Goal: Transaction & Acquisition: Purchase product/service

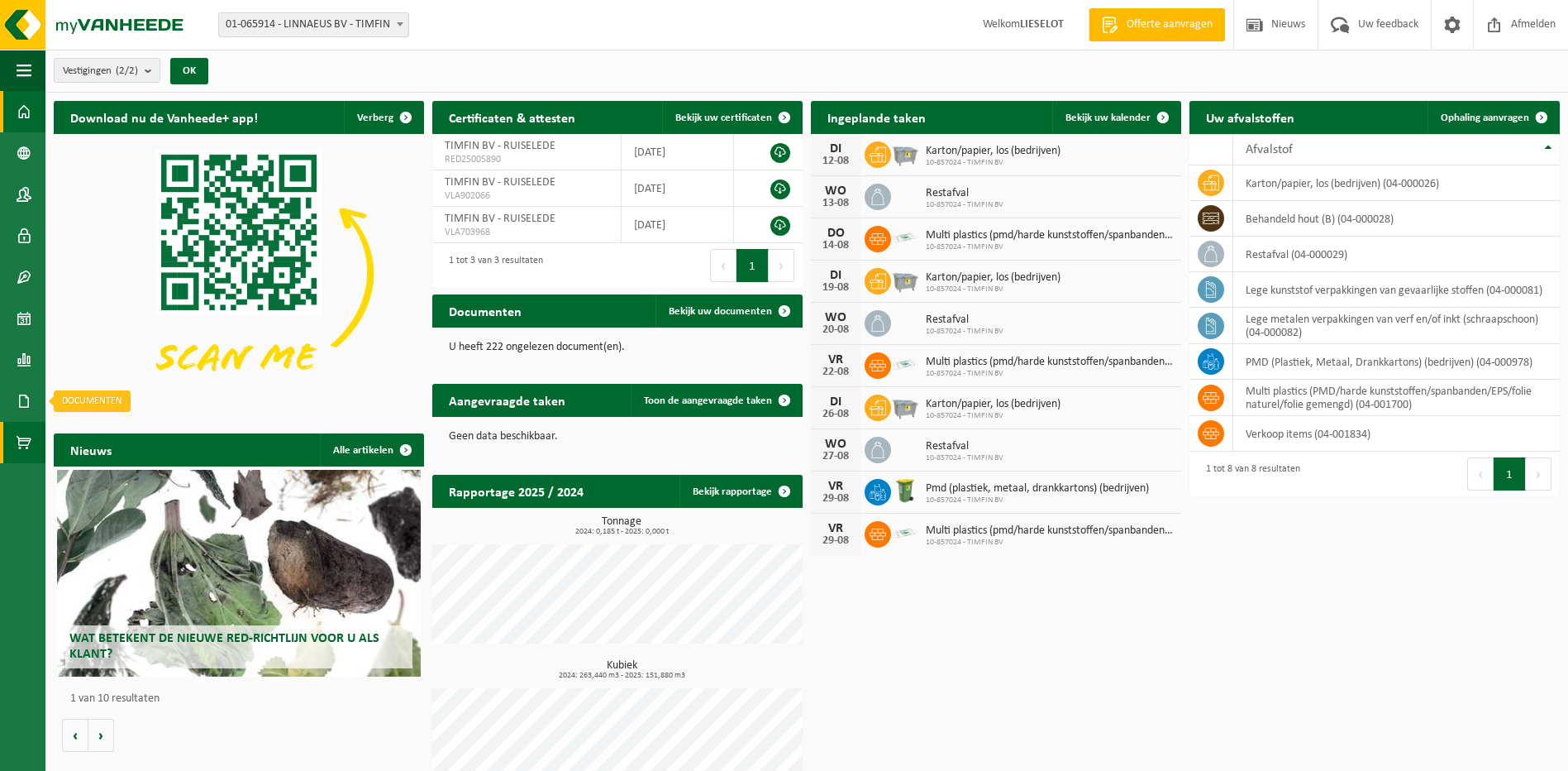
click at [19, 432] on span at bounding box center [24, 442] width 15 height 41
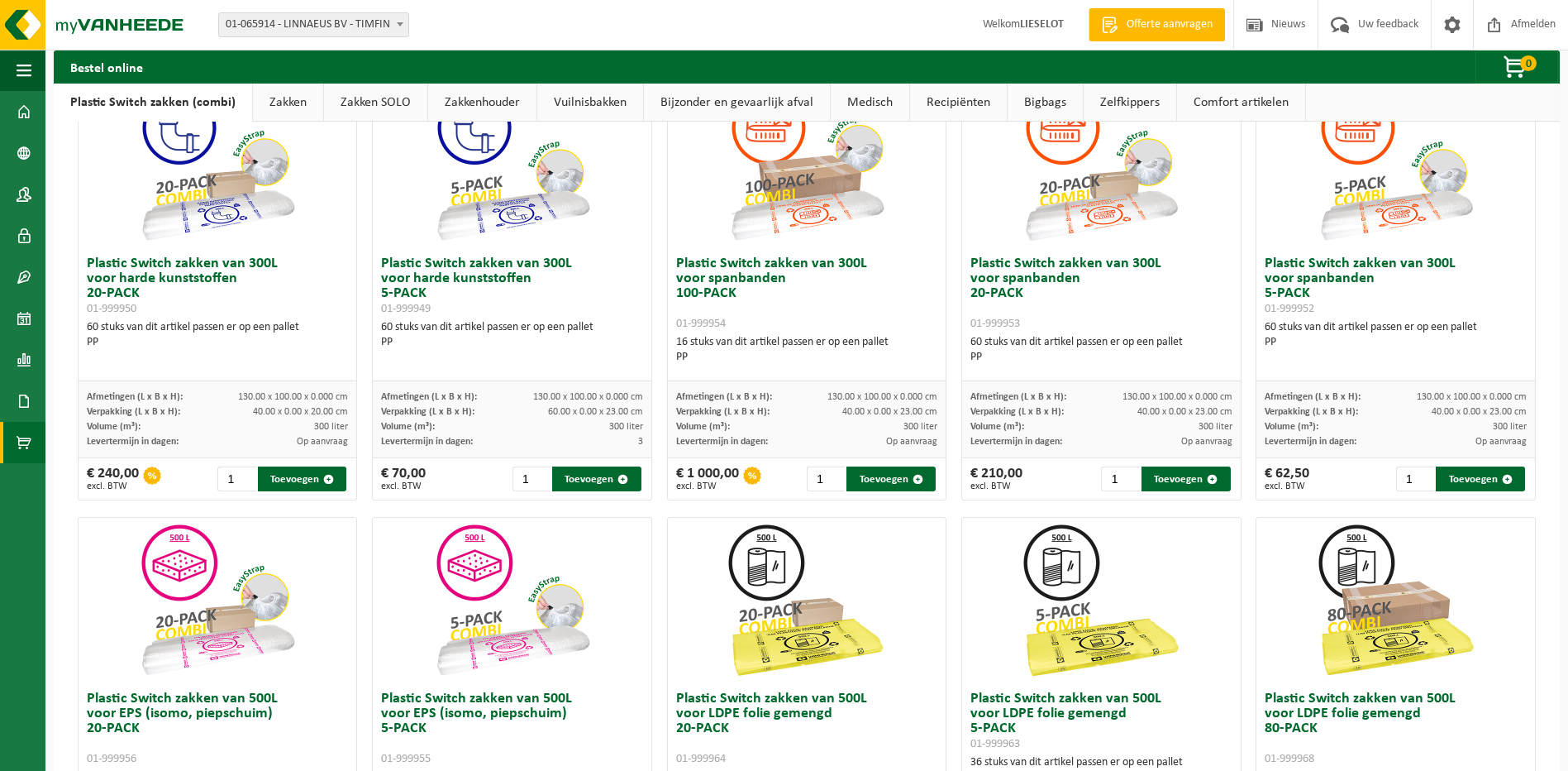
scroll to position [165, 0]
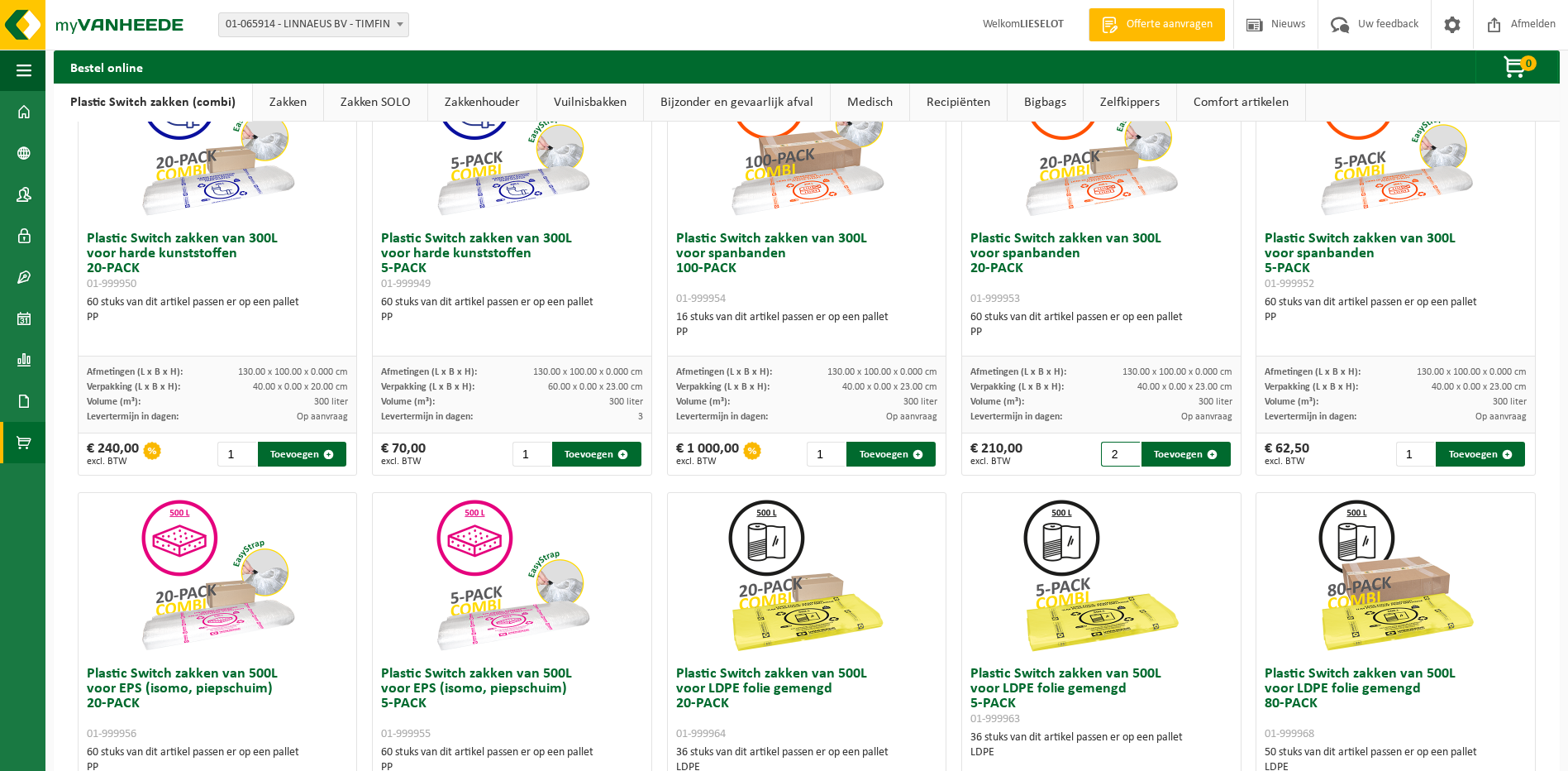
click at [1119, 452] on input "2" at bounding box center [1121, 453] width 39 height 25
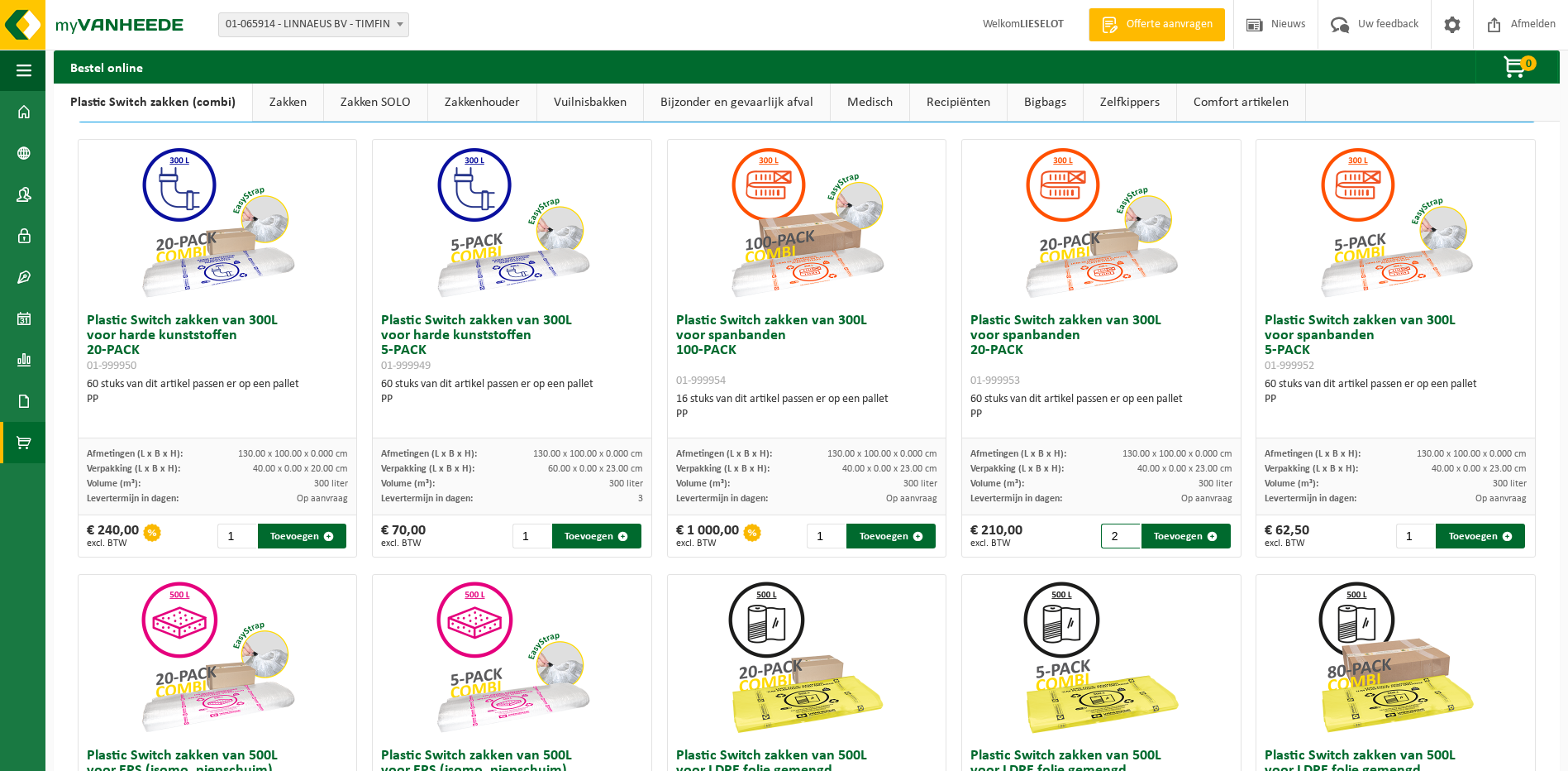
scroll to position [83, 0]
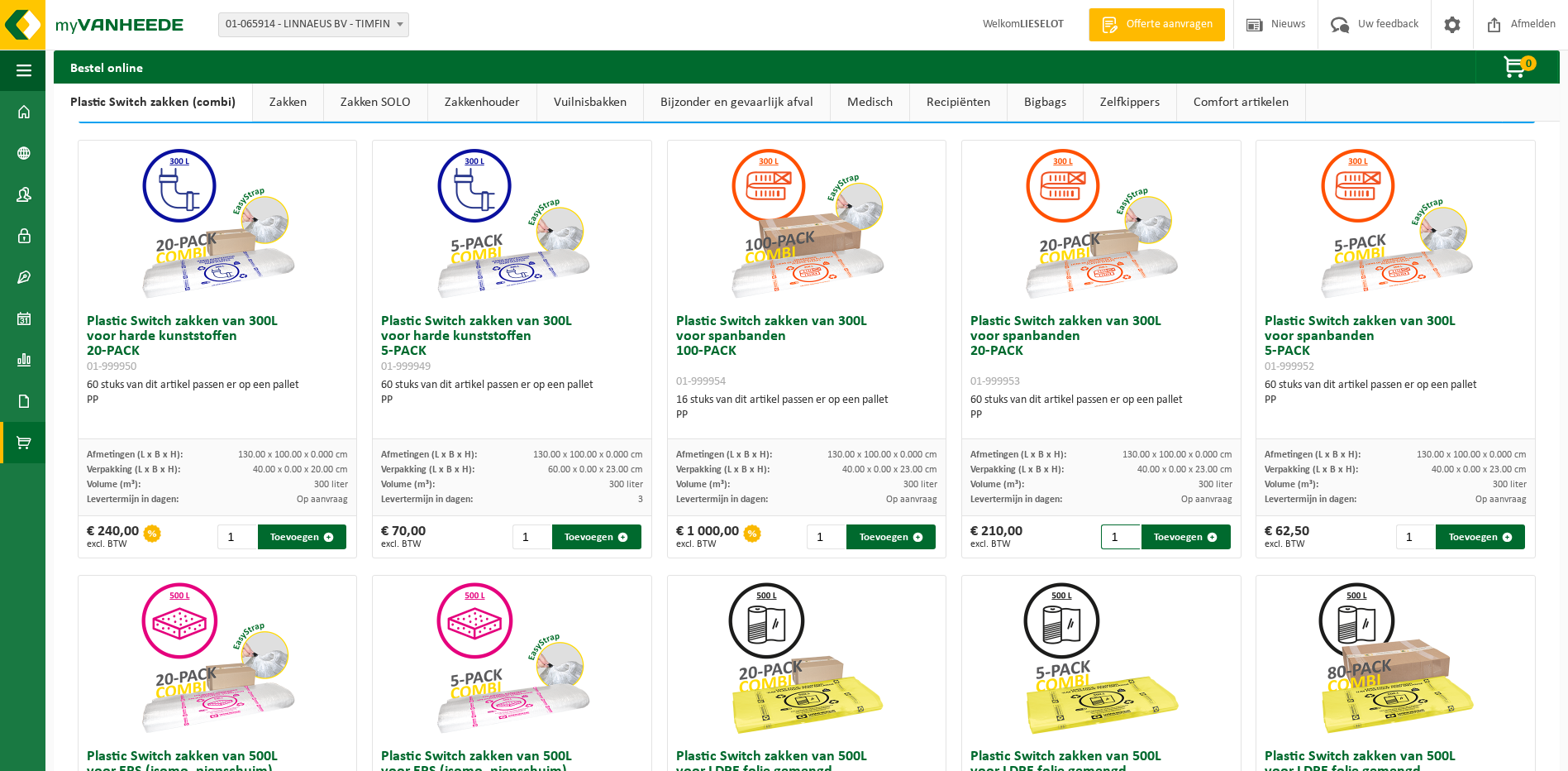
type input "1"
click at [1120, 543] on input "1" at bounding box center [1121, 536] width 39 height 25
click at [1163, 538] on button "Toevoegen" at bounding box center [1186, 536] width 89 height 25
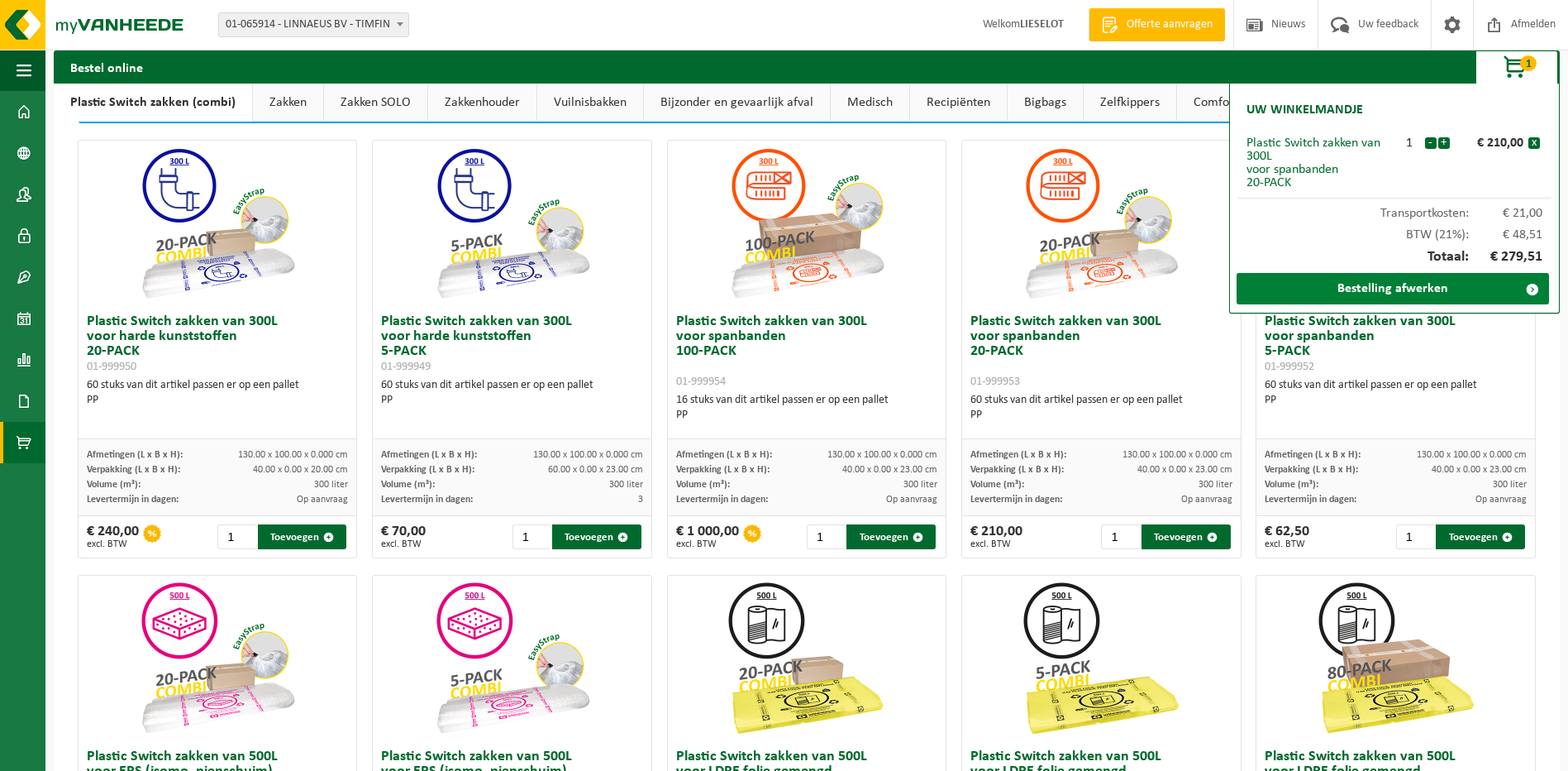
click at [1385, 294] on link "Bestelling afwerken" at bounding box center [1393, 289] width 312 height 31
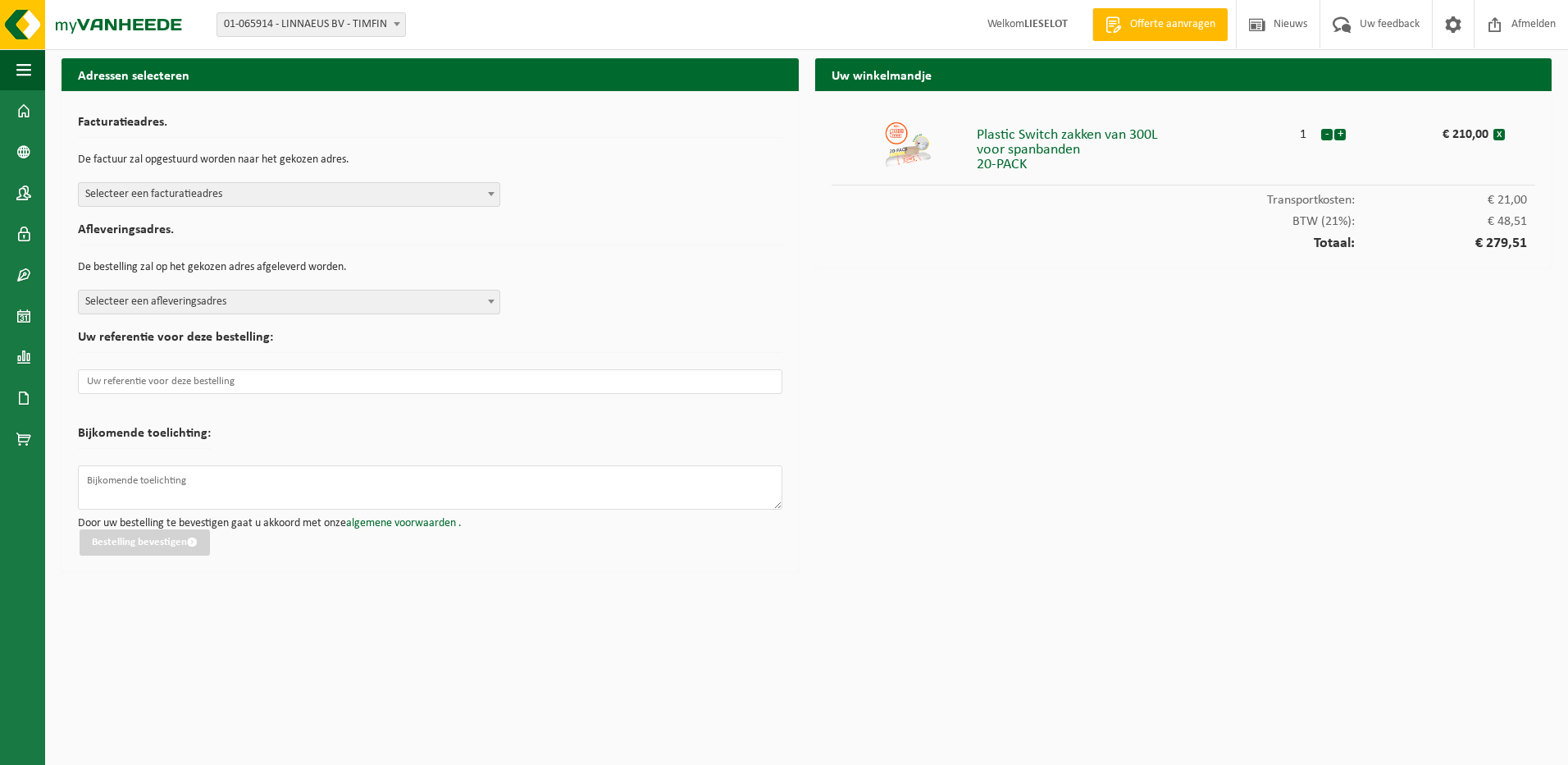
click at [224, 195] on span "Selecteer een facturatieadres" at bounding box center [289, 194] width 420 height 23
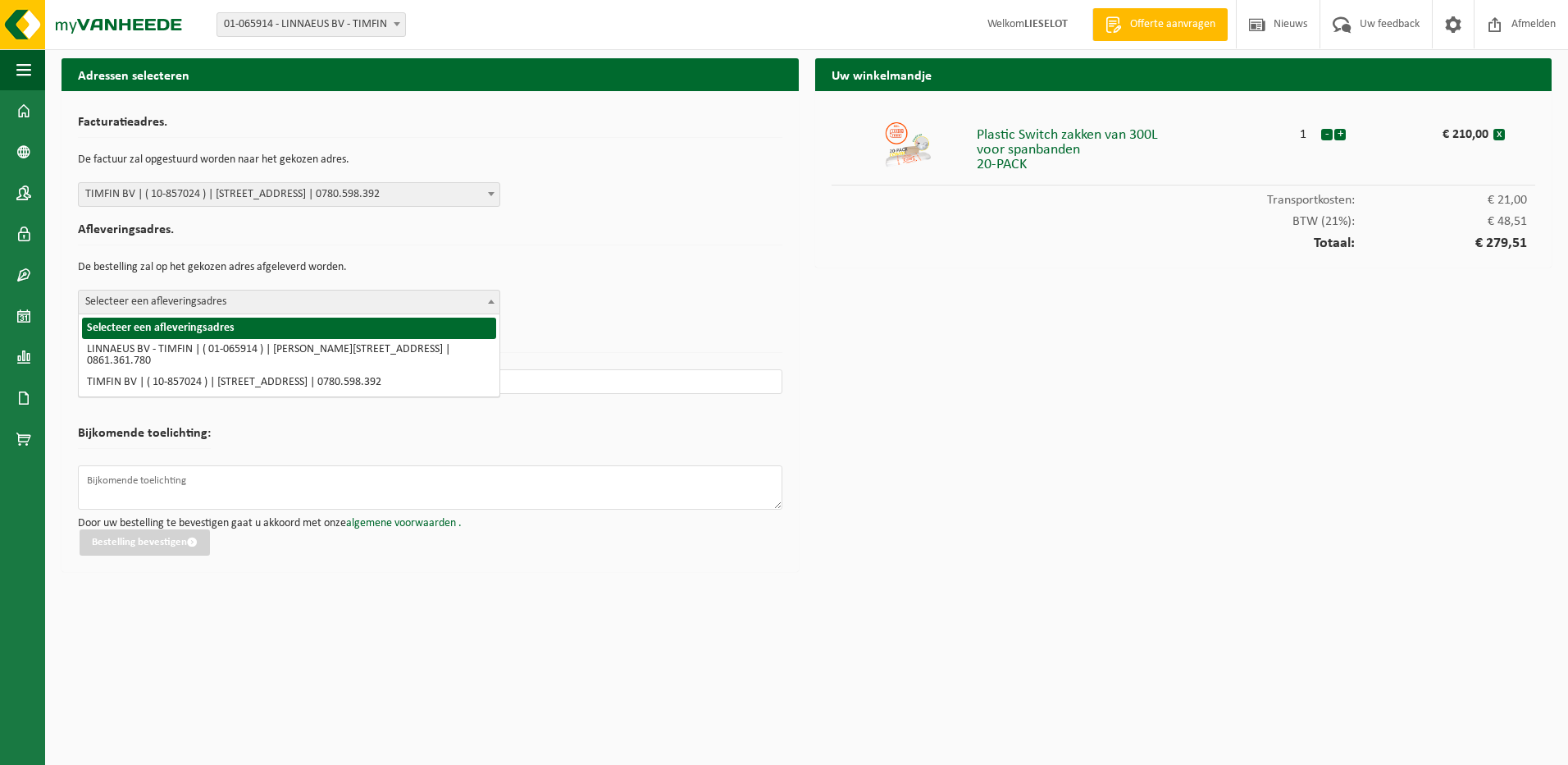
click at [211, 304] on span "Selecteer een afleveringsadres" at bounding box center [289, 301] width 420 height 23
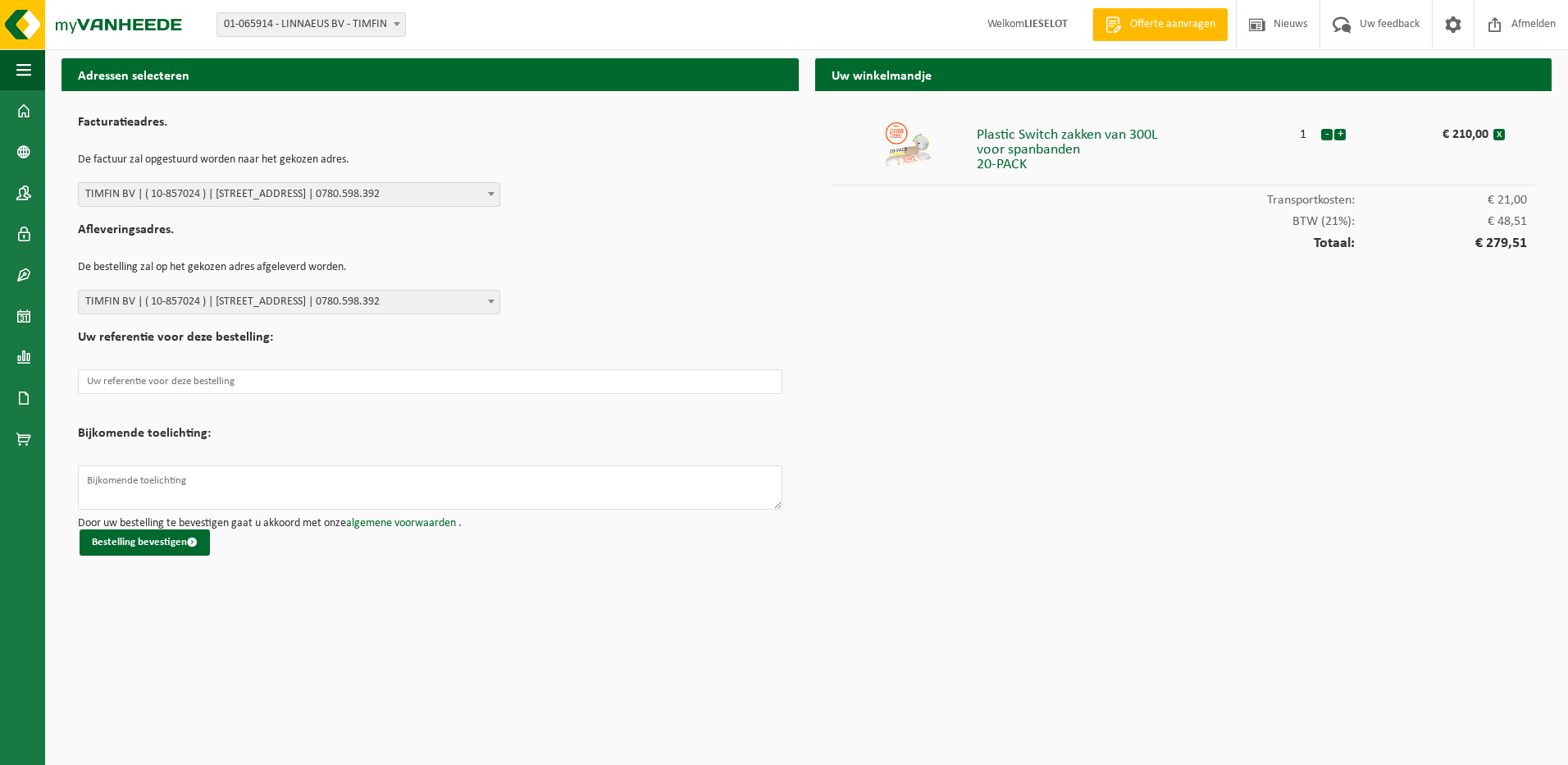
click at [318, 347] on h2 "Uw referentie voor deze bestelling:" at bounding box center [430, 342] width 705 height 22
click at [151, 547] on button "Bestelling bevestigen" at bounding box center [145, 542] width 130 height 26
